Goal: Information Seeking & Learning: Learn about a topic

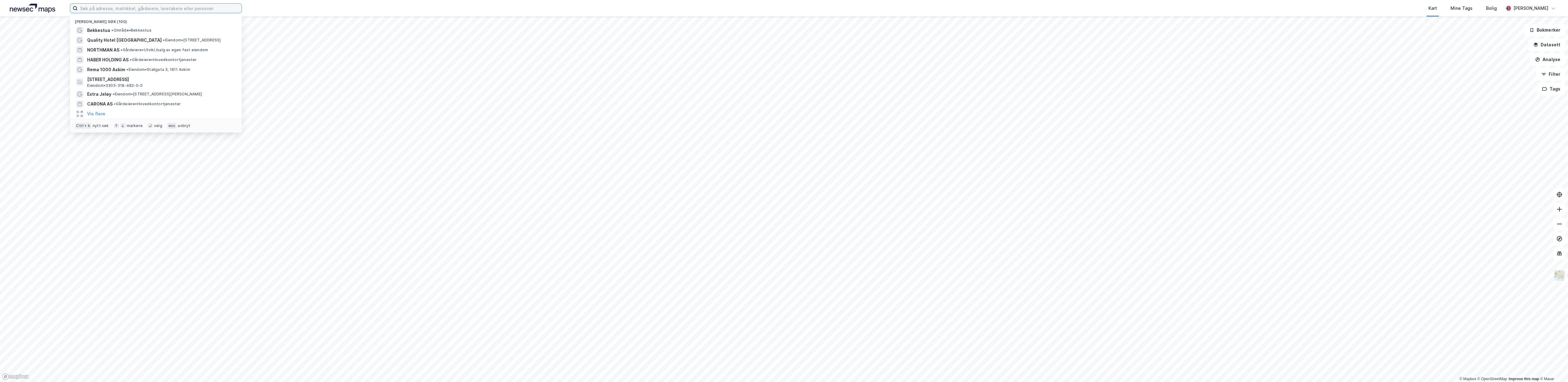
click at [89, 5] on input at bounding box center [159, 8] width 164 height 9
type input "a"
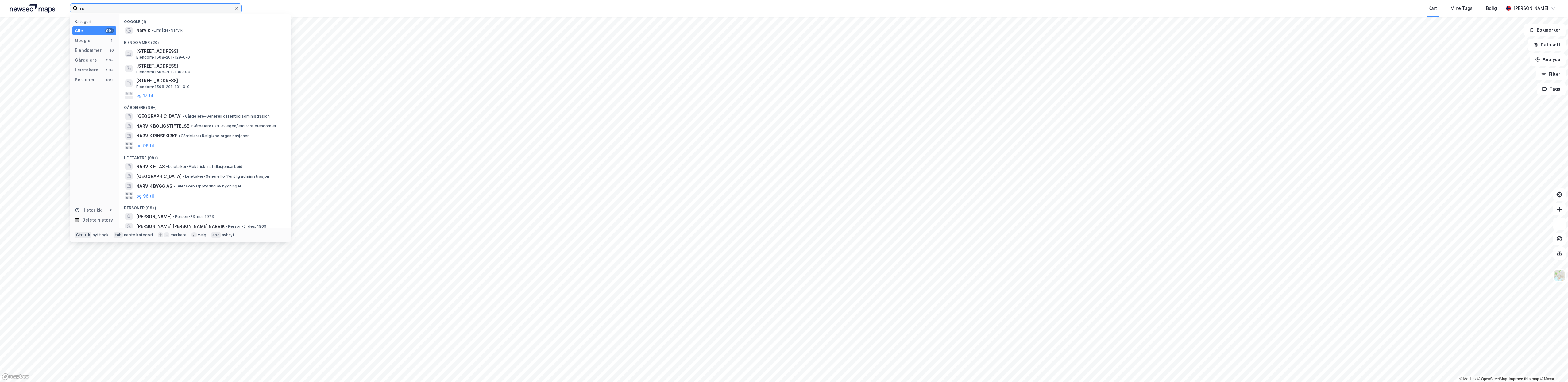
type input "n"
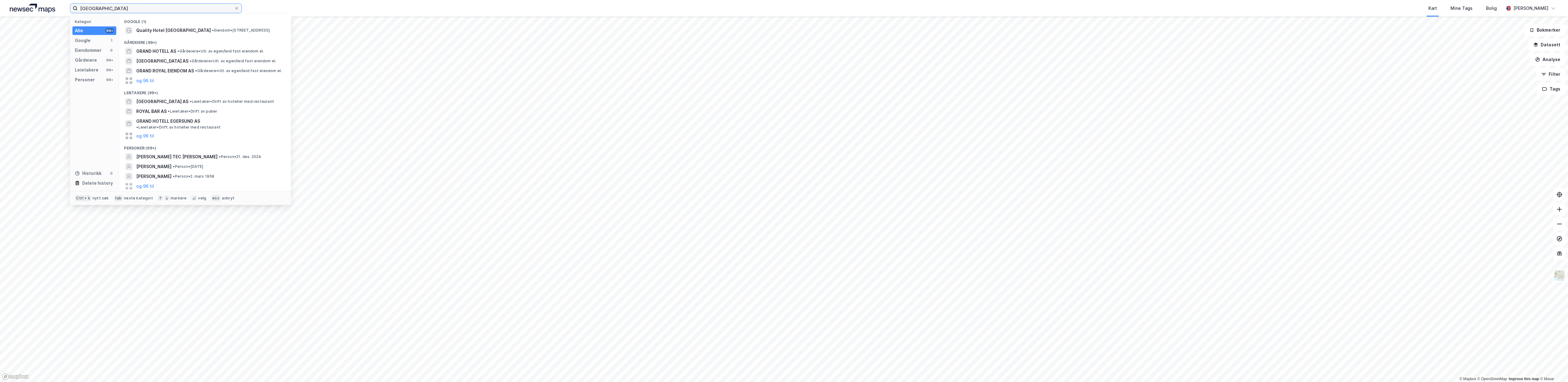
type input "[GEOGRAPHIC_DATA]"
click at [160, 32] on span "Quality Hotel [GEOGRAPHIC_DATA]" at bounding box center [173, 30] width 74 height 7
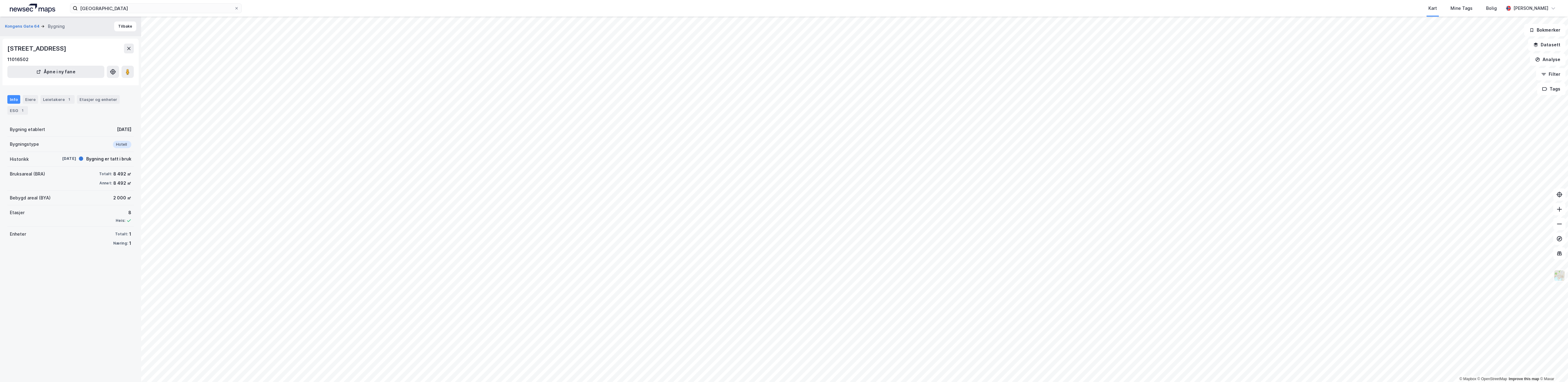
click at [1558, 277] on img at bounding box center [1559, 275] width 12 height 12
click at [1545, 44] on button "Datasett" at bounding box center [1547, 45] width 38 height 12
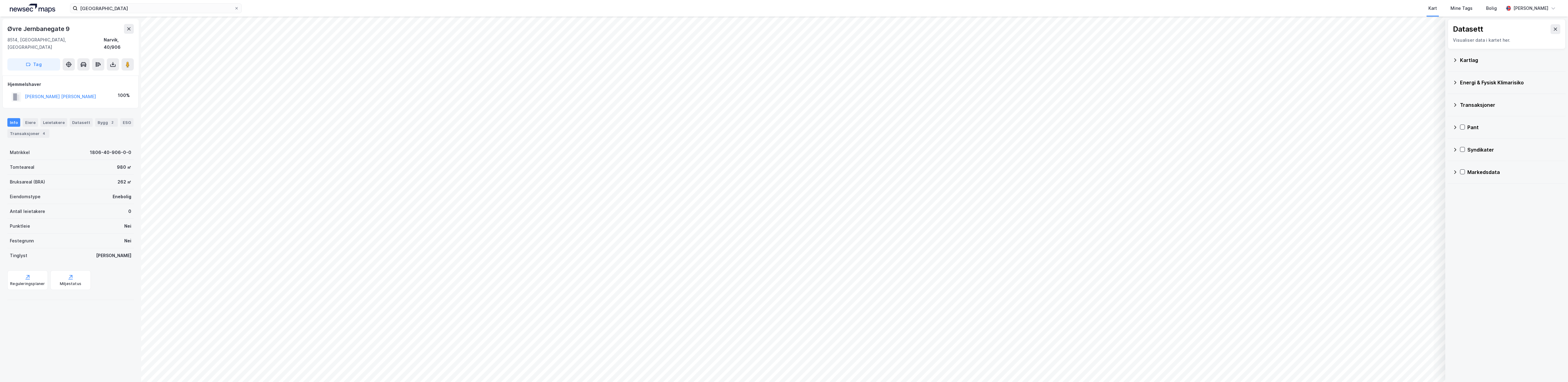
click at [1476, 103] on div "Transaksjoner" at bounding box center [1510, 105] width 100 height 7
click at [1553, 30] on icon at bounding box center [1555, 29] width 5 height 5
